Goal: Book appointment/travel/reservation

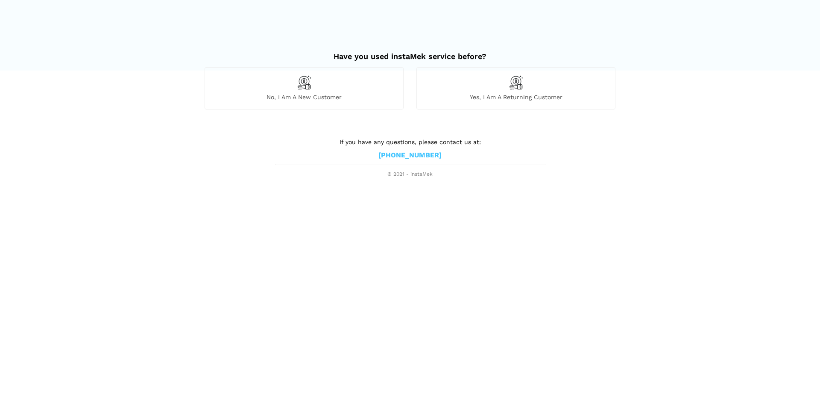
click at [315, 98] on span "No, I am a new customer" at bounding box center [304, 97] width 198 height 8
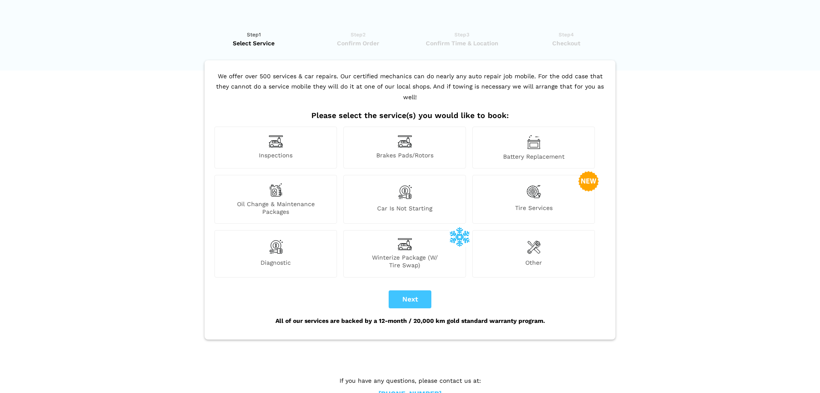
click at [299, 151] on span "Inspections" at bounding box center [276, 155] width 122 height 9
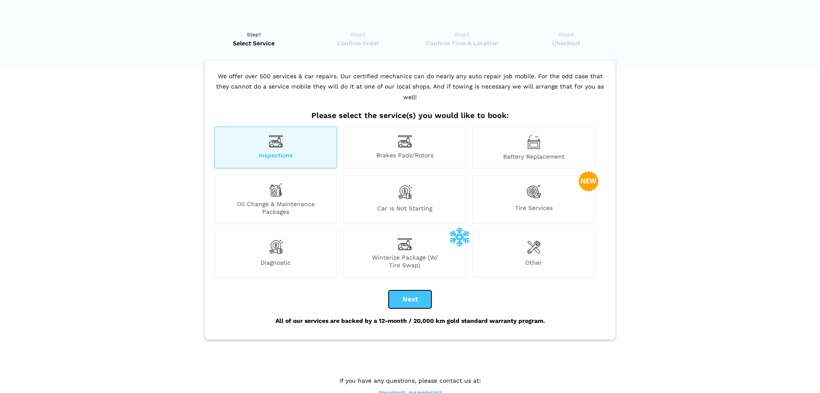
click at [414, 292] on button "Next" at bounding box center [410, 299] width 43 height 18
checkbox input "true"
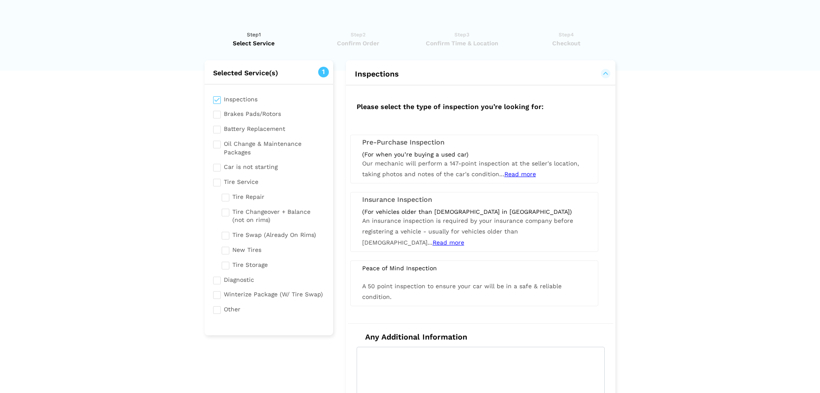
click at [430, 167] on div "(For when you’re buying a used car) Our mechanic will perform a 147-point inspe…" at bounding box center [474, 164] width 237 height 29
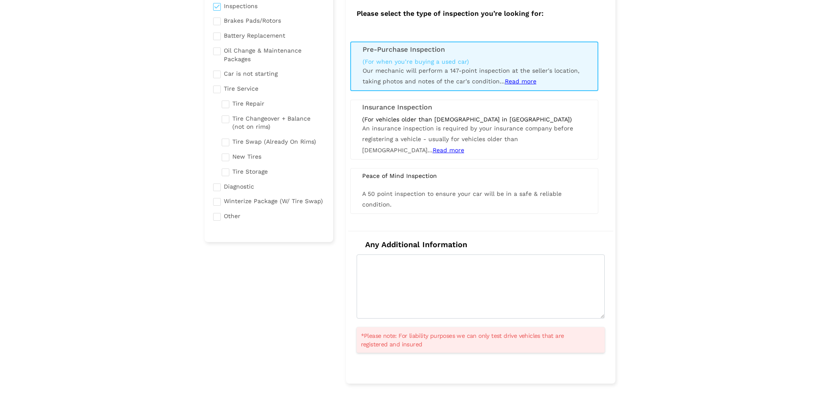
scroll to position [217, 0]
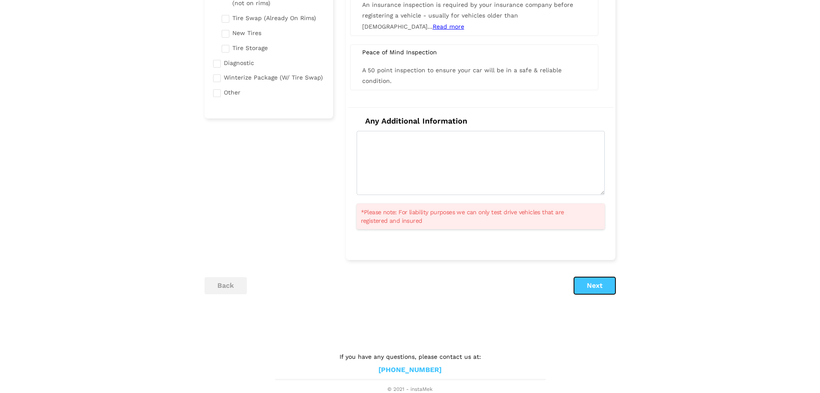
click at [602, 288] on button "Next" at bounding box center [594, 285] width 41 height 17
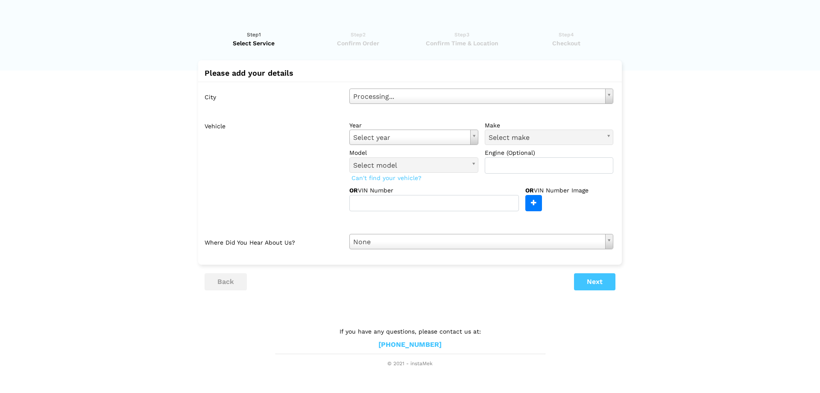
scroll to position [0, 0]
click at [399, 95] on body "Have you used instaMek service before? No, I am a new customer Yes, I am a retu…" at bounding box center [410, 183] width 820 height 367
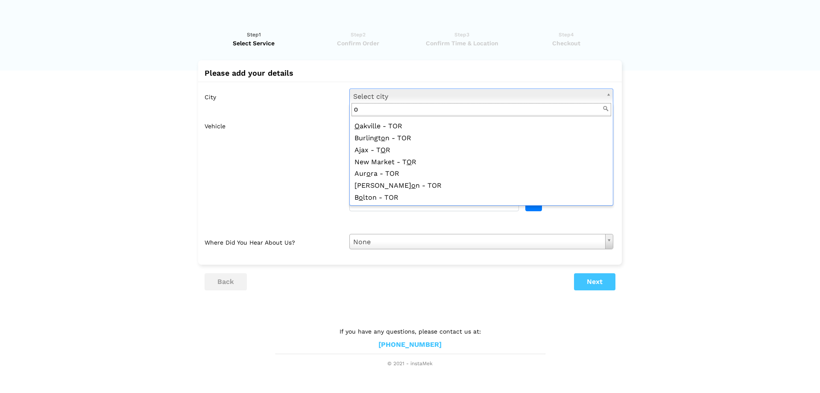
scroll to position [532, 0]
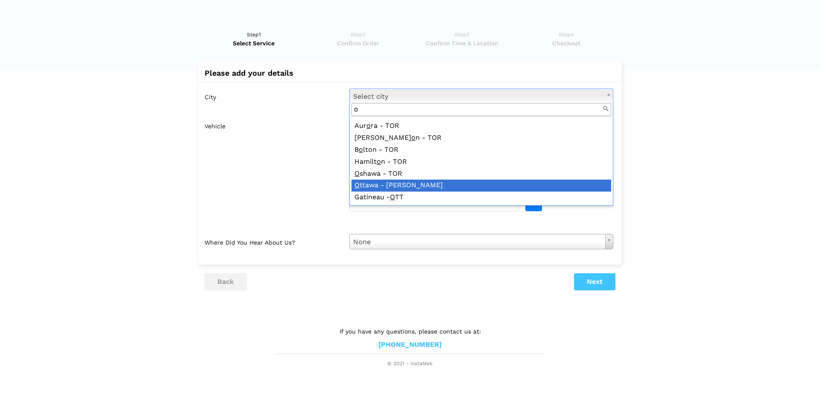
type input "o"
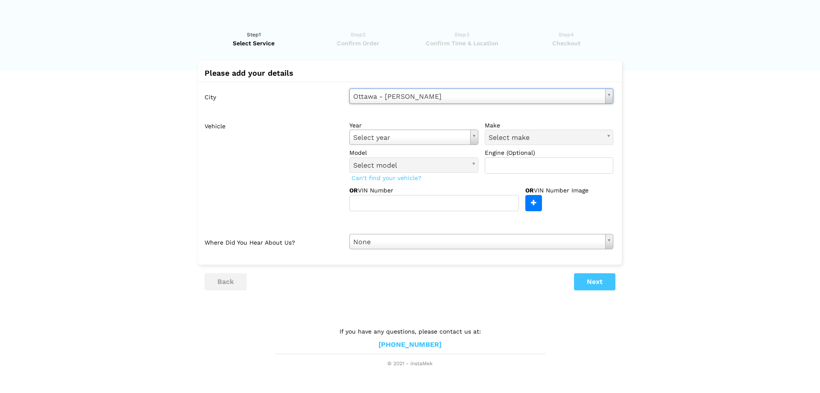
click at [406, 138] on body "Have you used instaMek service before? No, I am a new customer Yes, I am a retu…" at bounding box center [410, 183] width 820 height 367
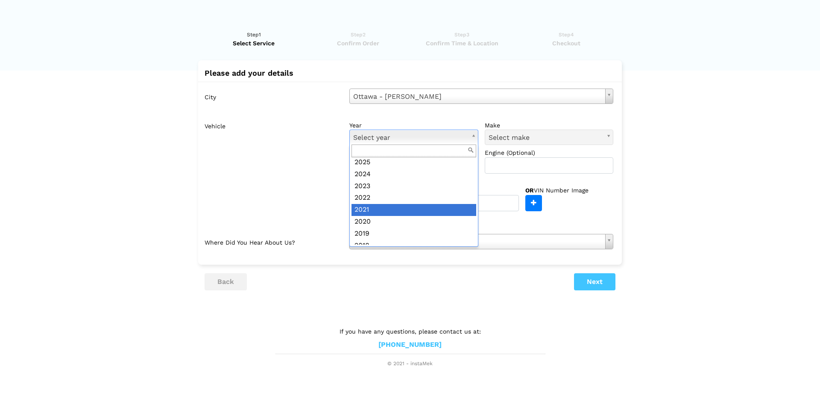
scroll to position [49, 0]
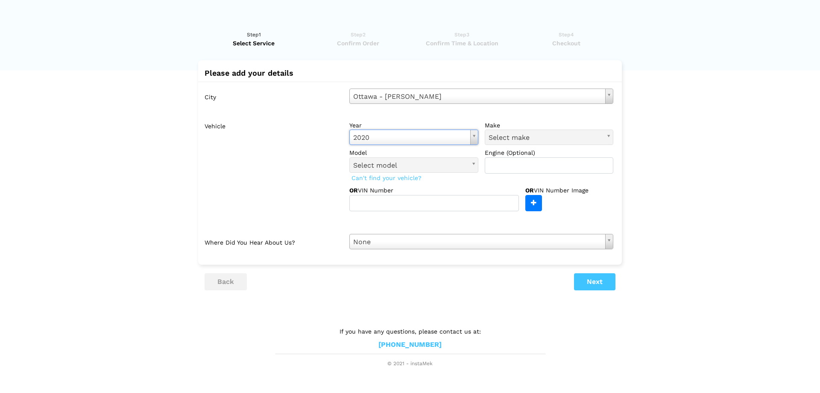
click at [524, 134] on span "Select make" at bounding box center [546, 137] width 114 height 11
click at [524, 134] on body "Have you used instaMek service before? No, I am a new customer Yes, I am a retu…" at bounding box center [410, 183] width 820 height 367
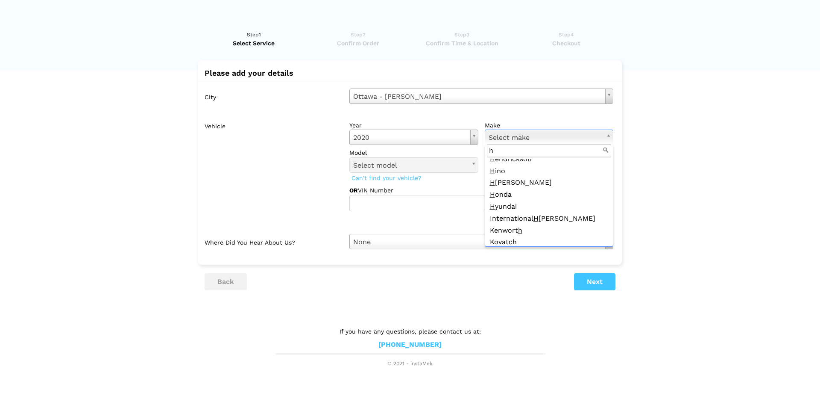
scroll to position [77, 0]
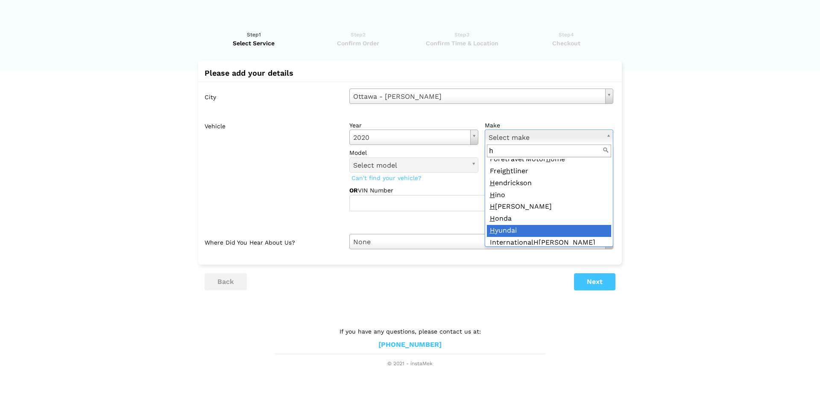
type input "h"
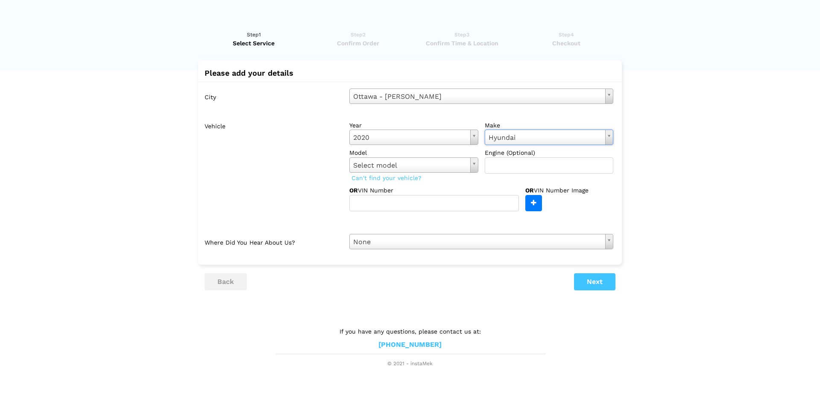
click at [393, 169] on body "Have you used instaMek service before? No, I am a new customer Yes, I am a retu…" at bounding box center [410, 183] width 820 height 367
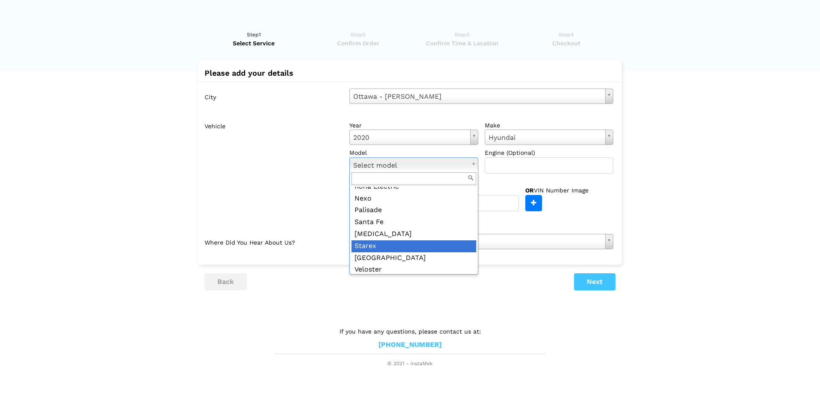
scroll to position [139, 0]
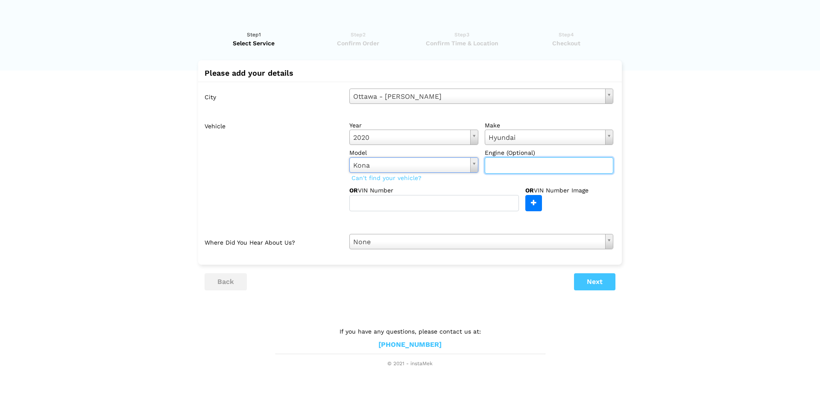
click at [534, 165] on input "text" at bounding box center [549, 165] width 129 height 16
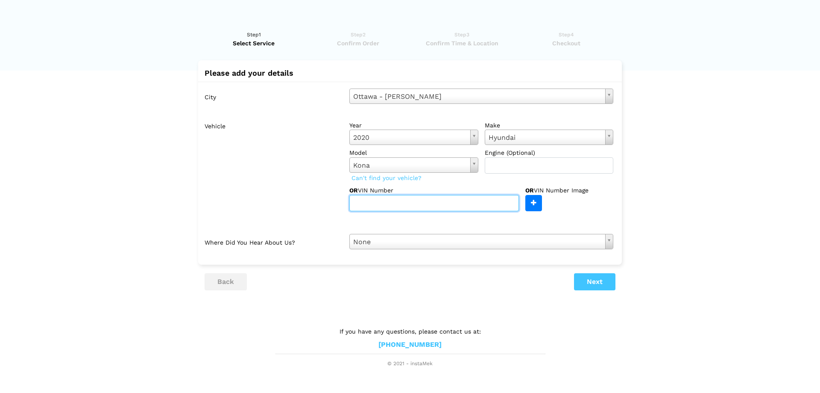
click at [402, 207] on input "text" at bounding box center [435, 203] width 170 height 16
paste input "Used 2020 Hyundai Kona Preferred | Reverse Cam | Heated Seats VIN #: [US_VEHICL…"
drag, startPoint x: 512, startPoint y: 201, endPoint x: 395, endPoint y: 201, distance: 117.5
click at [395, 201] on input "Used 2020 Hyundai Kona Preferred | Reverse Cam | Heated Seats VIN #: [US_VEHICL…" at bounding box center [435, 203] width 170 height 16
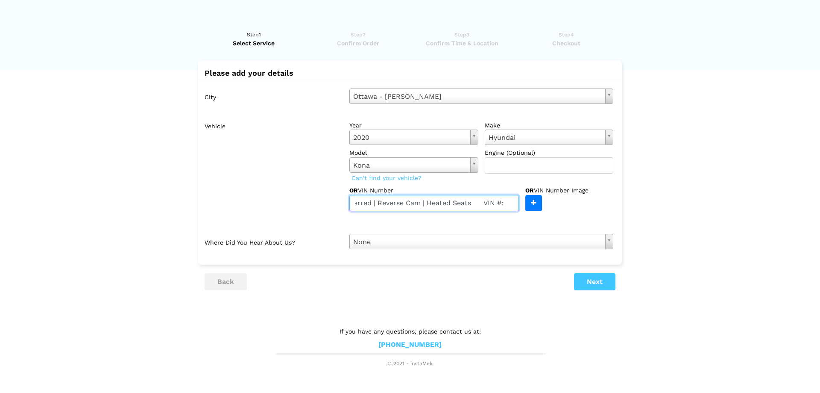
scroll to position [0, 0]
drag, startPoint x: 444, startPoint y: 202, endPoint x: 330, endPoint y: 204, distance: 113.3
click at [350, 204] on input "Used 2020 Hyundai Kona Preferred | Reverse Cam | Heated Seats VIN #: [US_VEHICL…" at bounding box center [435, 203] width 170 height 16
type input "[US_VEHICLE_IDENTIFICATION_NUMBER]"
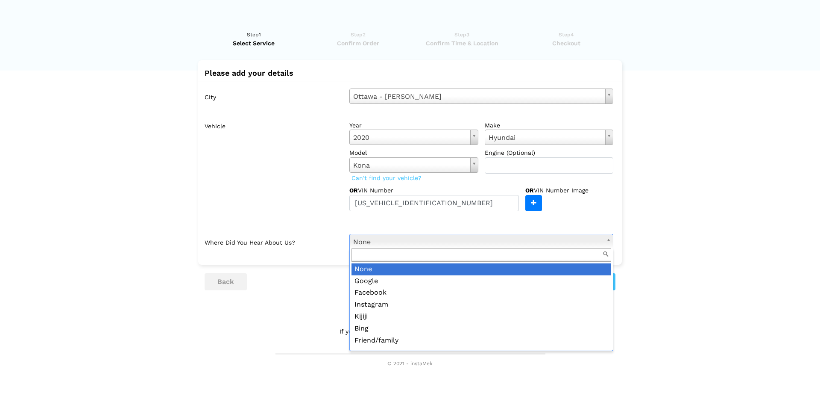
click at [525, 242] on body "Have you used instaMek service before? No, I am a new customer Yes, I am a retu…" at bounding box center [410, 183] width 820 height 367
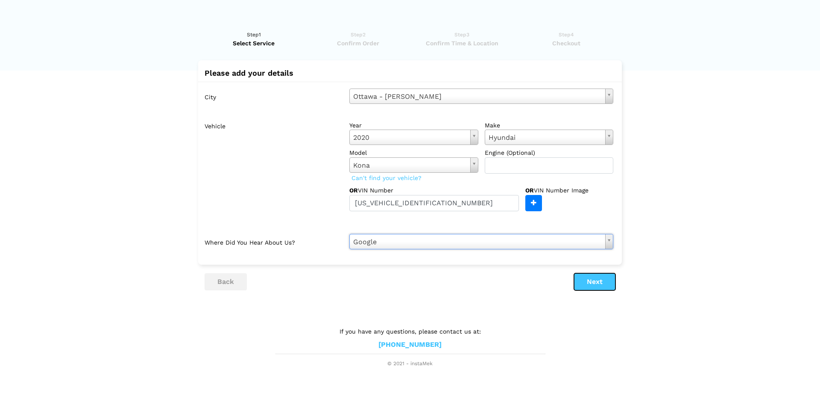
click at [606, 278] on button "Next" at bounding box center [594, 281] width 41 height 17
